Goal: Task Accomplishment & Management: Manage account settings

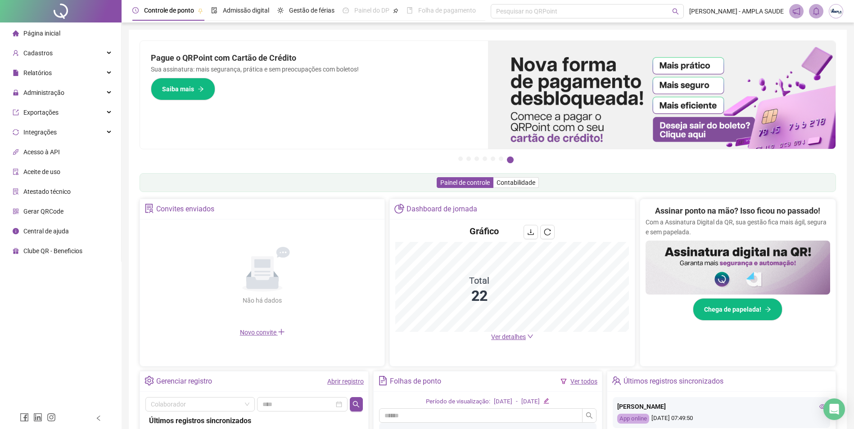
click at [46, 33] on span "Página inicial" at bounding box center [41, 33] width 37 height 7
click at [46, 89] on span "Administração" at bounding box center [43, 92] width 41 height 7
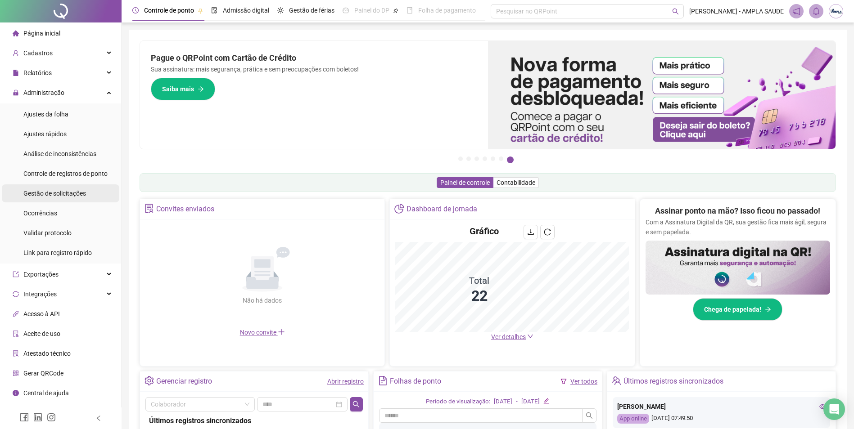
click at [53, 191] on span "Gestão de solicitações" at bounding box center [54, 193] width 63 height 7
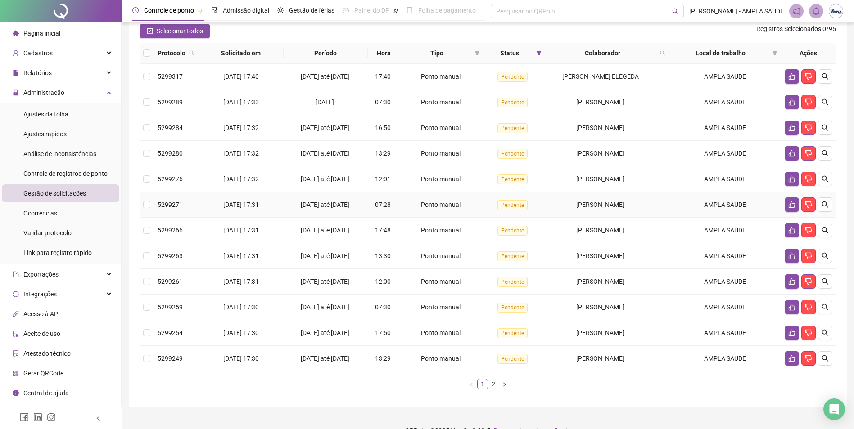
scroll to position [98, 0]
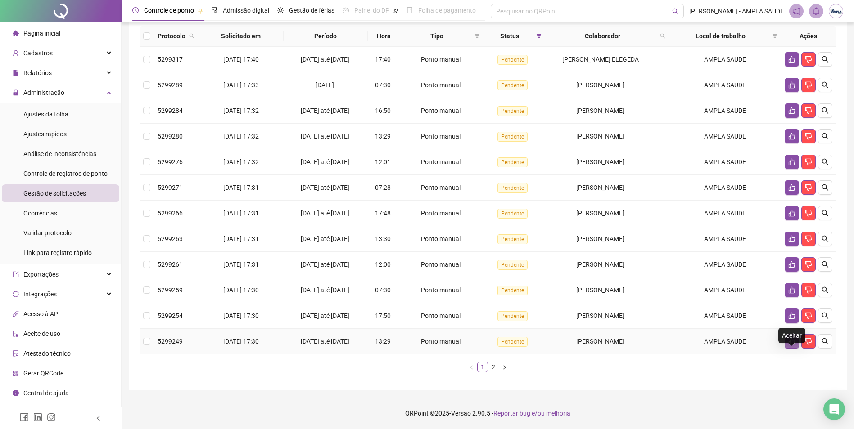
click at [786, 341] on button "button" at bounding box center [791, 341] width 14 height 14
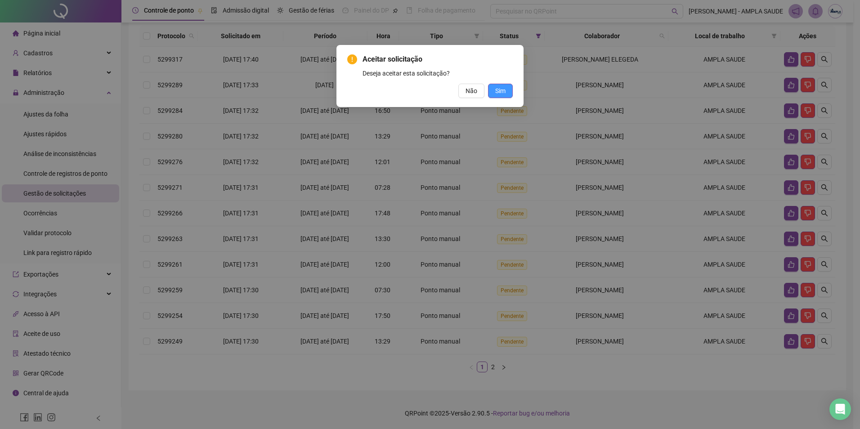
click at [489, 92] on button "Sim" at bounding box center [500, 91] width 25 height 14
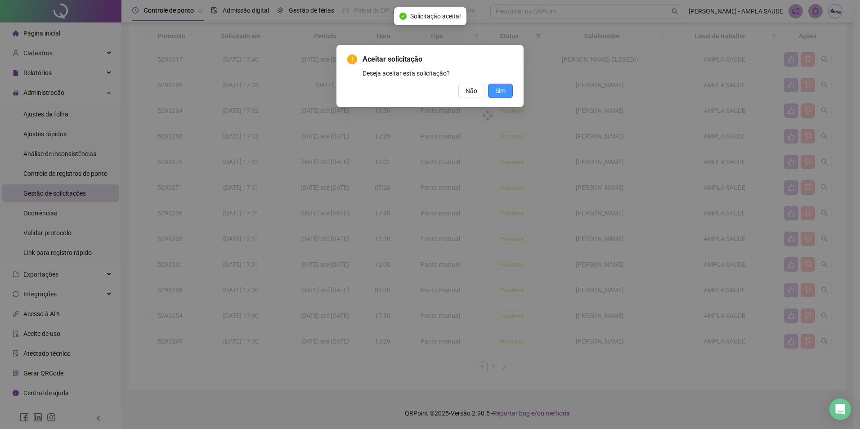
click at [493, 91] on div "Aceitar solicitação Deseja aceitar esta solicitação? Não Sim" at bounding box center [430, 214] width 860 height 429
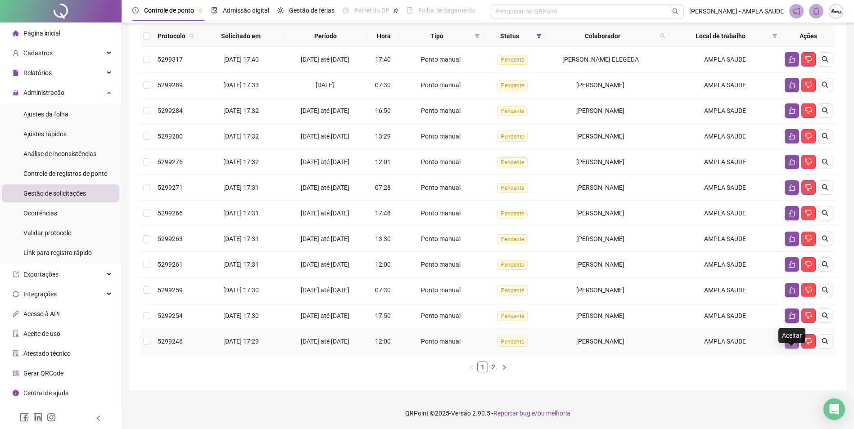
click at [792, 344] on icon "like" at bounding box center [791, 341] width 7 height 7
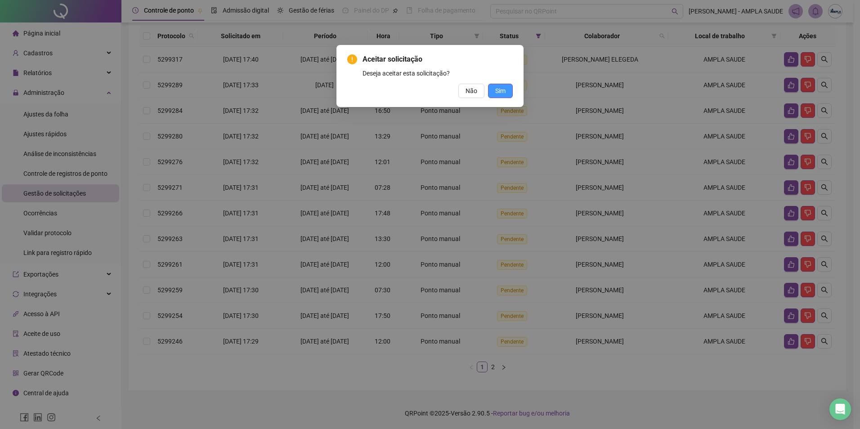
click at [498, 90] on span "Sim" at bounding box center [500, 91] width 10 height 10
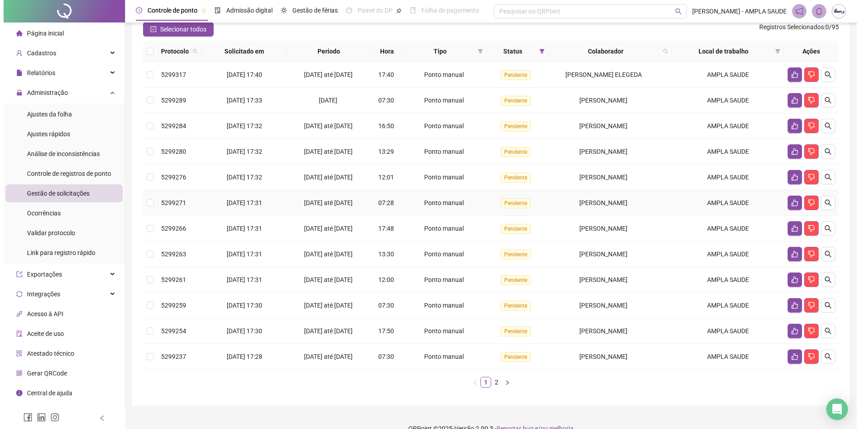
scroll to position [8, 0]
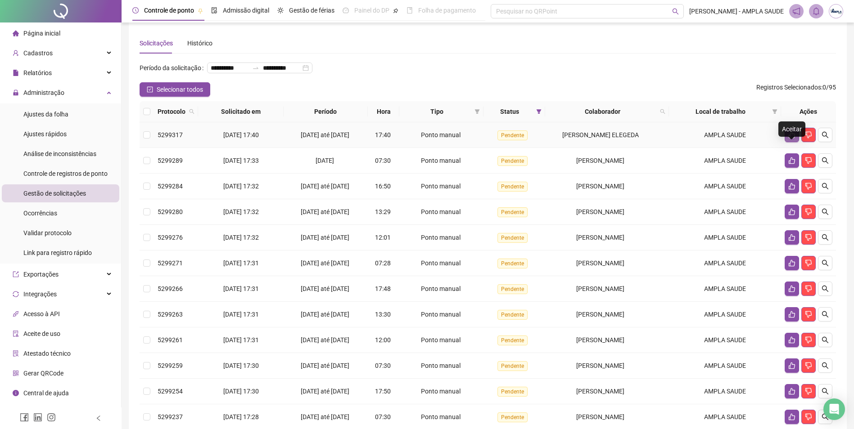
click at [793, 139] on icon "like" at bounding box center [791, 134] width 7 height 7
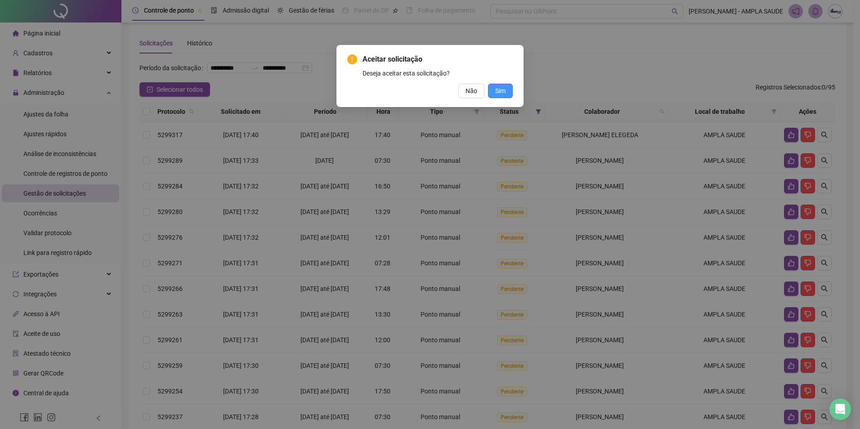
click at [503, 92] on span "Sim" at bounding box center [500, 91] width 10 height 10
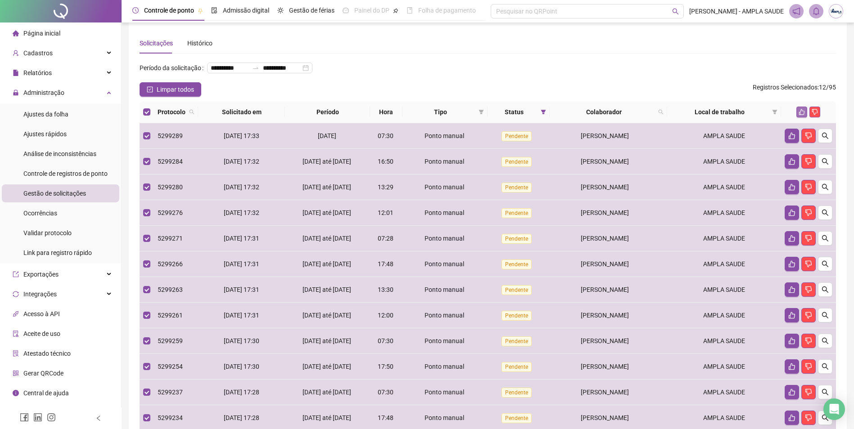
click at [799, 115] on icon "like" at bounding box center [802, 112] width 6 height 6
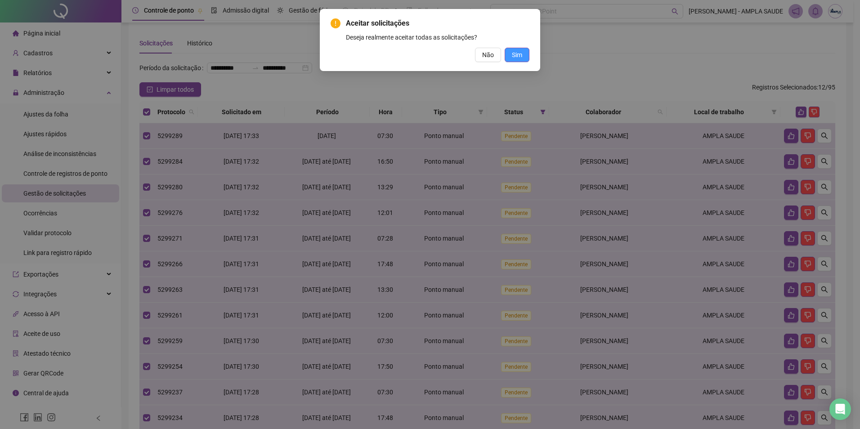
click at [519, 58] on span "Sim" at bounding box center [517, 55] width 10 height 10
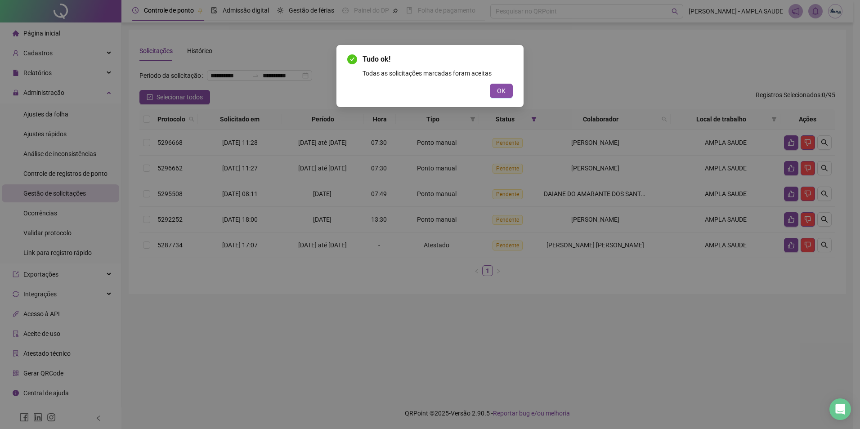
scroll to position [0, 0]
click at [504, 93] on span "OK" at bounding box center [501, 91] width 9 height 10
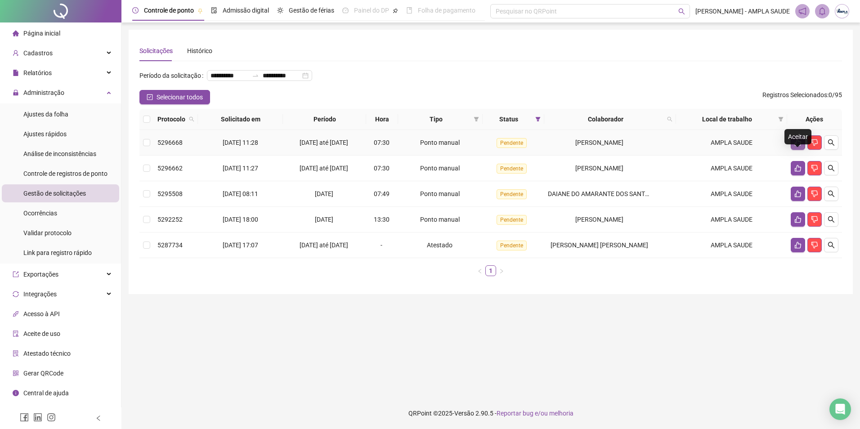
click at [797, 146] on icon "like" at bounding box center [798, 143] width 6 height 7
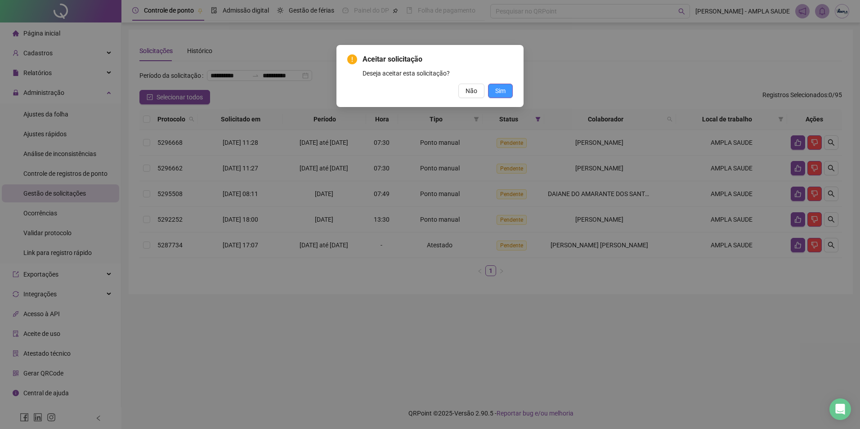
click at [501, 90] on span "Sim" at bounding box center [500, 91] width 10 height 10
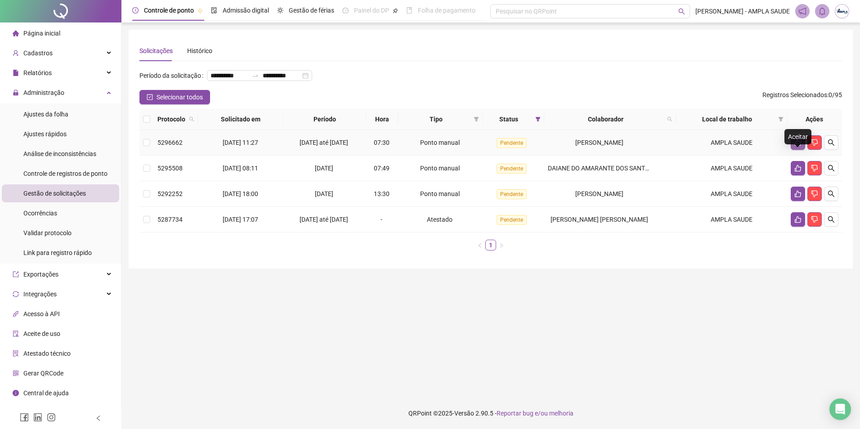
click at [798, 146] on icon "like" at bounding box center [798, 143] width 6 height 7
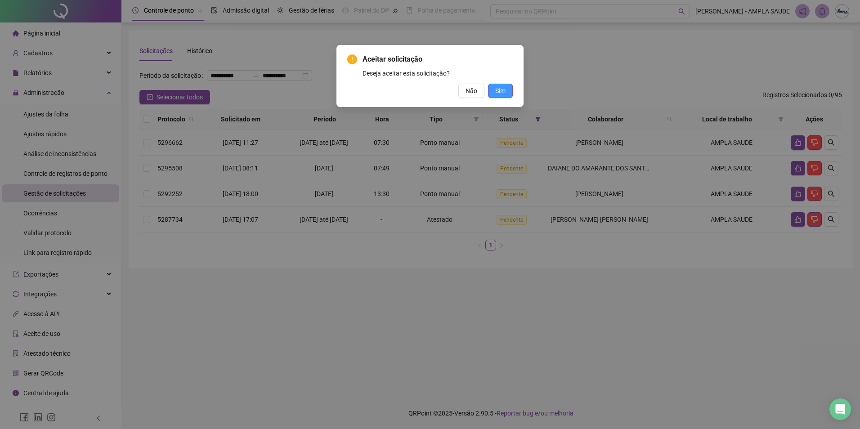
click at [506, 92] on button "Sim" at bounding box center [500, 91] width 25 height 14
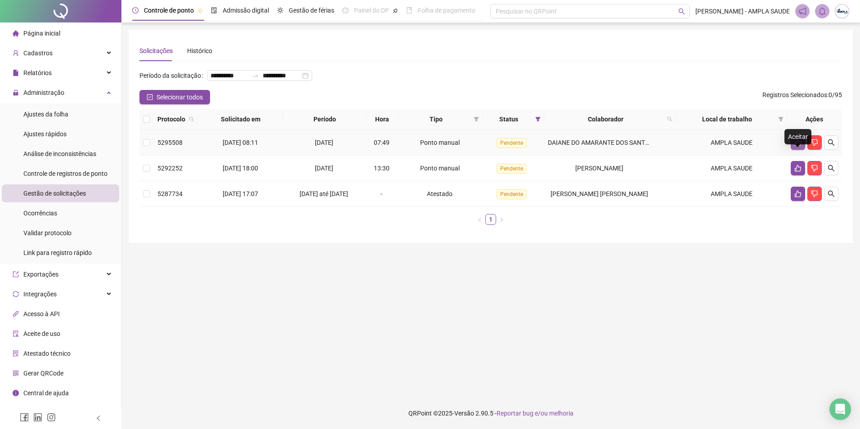
click at [794, 150] on button "button" at bounding box center [798, 142] width 14 height 14
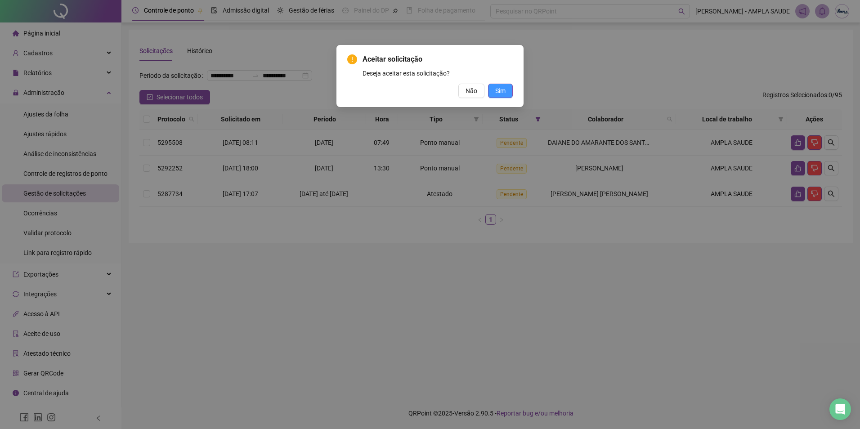
click at [500, 86] on span "Sim" at bounding box center [500, 91] width 10 height 10
click at [501, 90] on span "Sim" at bounding box center [500, 91] width 10 height 10
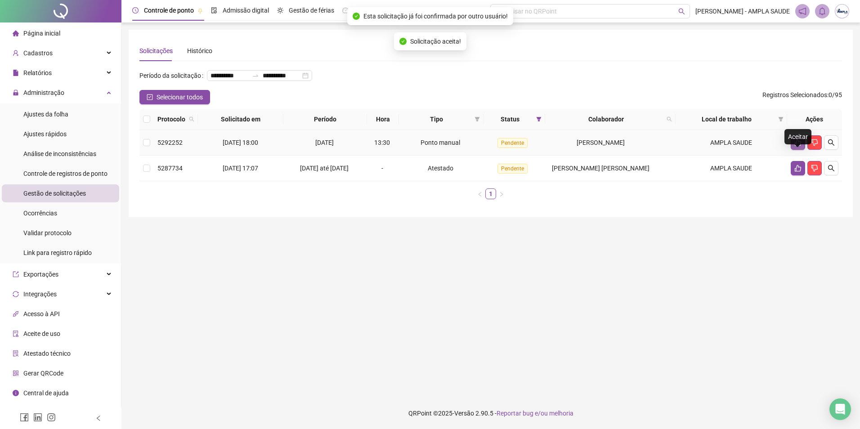
click at [797, 146] on icon "like" at bounding box center [798, 142] width 7 height 7
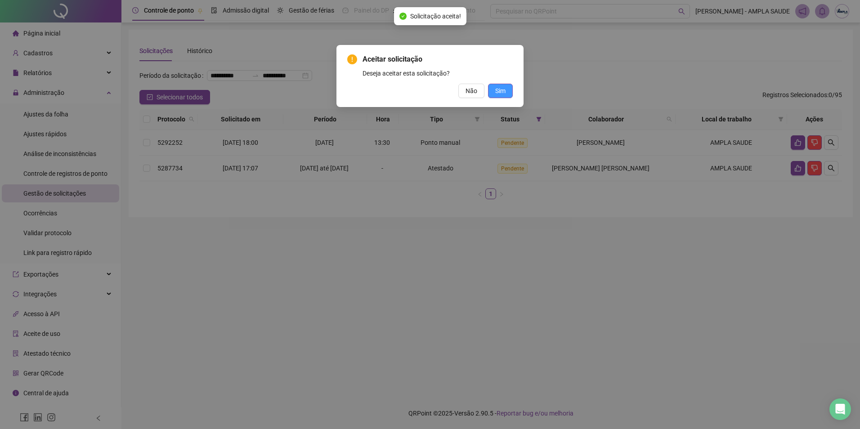
click at [504, 89] on span "Sim" at bounding box center [500, 91] width 10 height 10
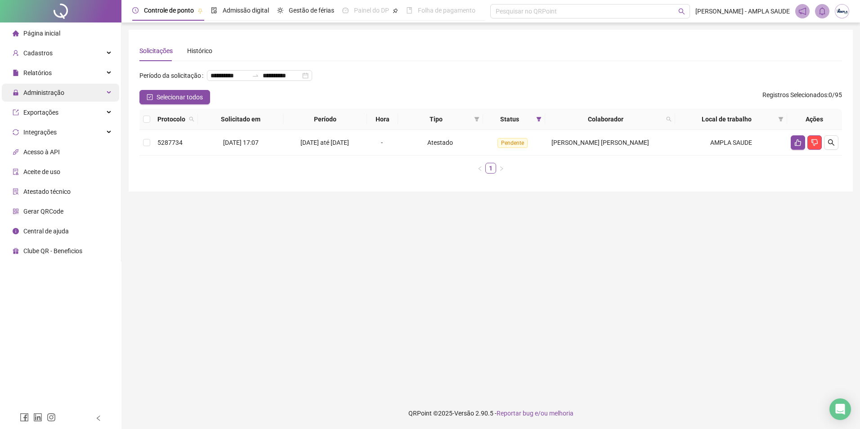
click at [53, 92] on span "Administração" at bounding box center [43, 92] width 41 height 7
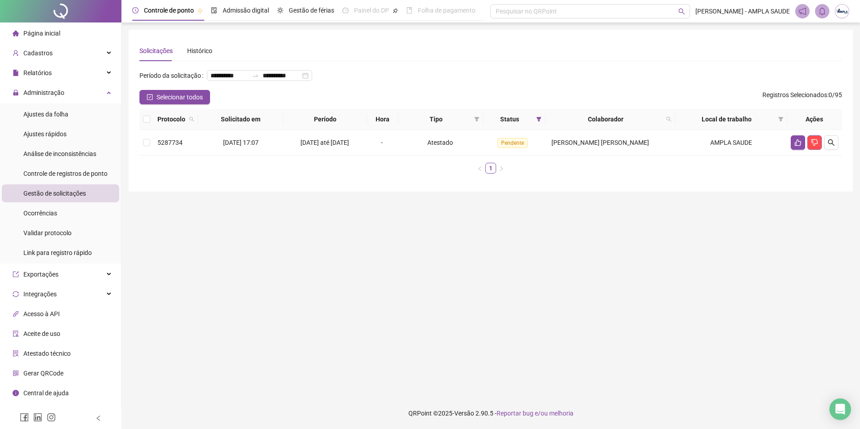
click at [56, 195] on span "Gestão de solicitações" at bounding box center [54, 193] width 63 height 7
click at [61, 174] on span "Controle de registros de ponto" at bounding box center [65, 173] width 84 height 7
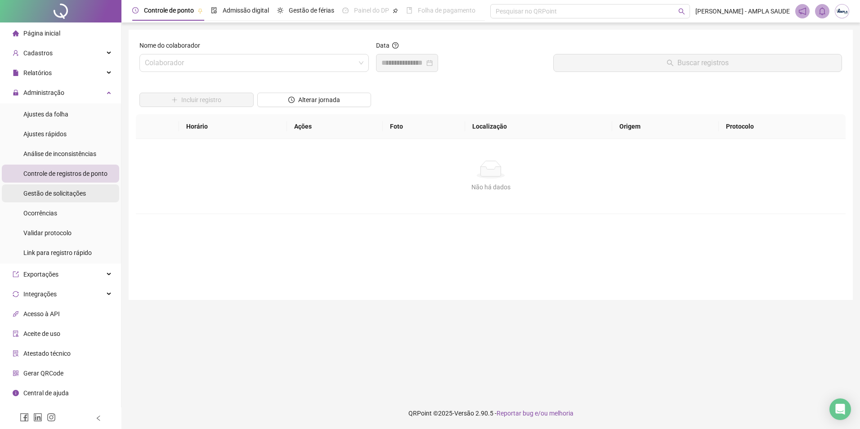
click at [59, 195] on span "Gestão de solicitações" at bounding box center [54, 193] width 63 height 7
